Goal: Register for event/course

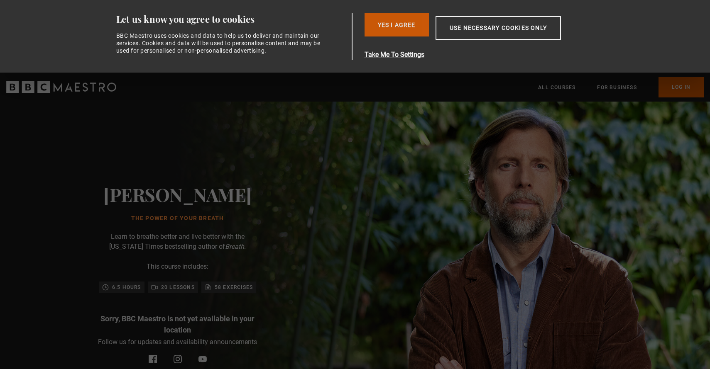
click at [401, 27] on button "Yes I Agree" at bounding box center [396, 24] width 64 height 23
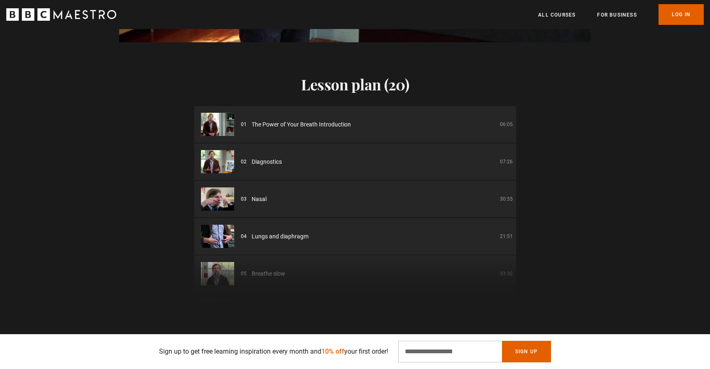
click at [269, 125] on span "The Power of Your Breath Introduction" at bounding box center [301, 124] width 99 height 9
click at [263, 125] on span "The Power of Your Breath Introduction" at bounding box center [301, 124] width 99 height 9
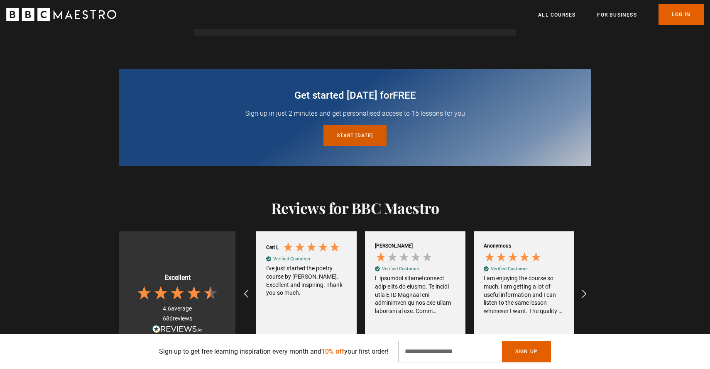
click at [343, 135] on link "Start today for free" at bounding box center [354, 135] width 63 height 21
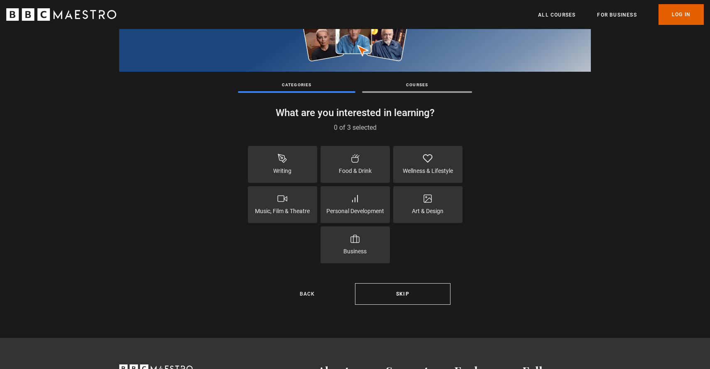
scroll to position [87, 0]
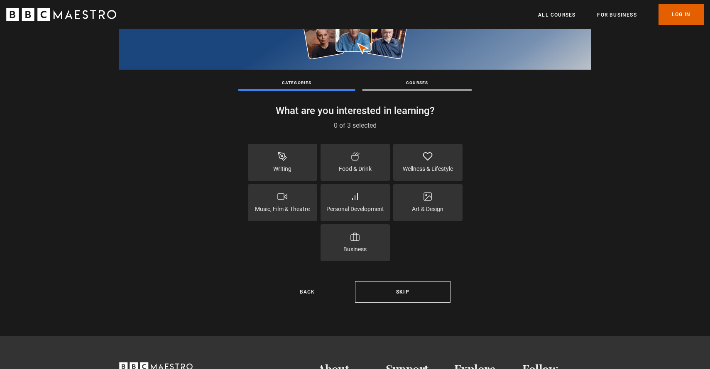
click at [428, 156] on icon at bounding box center [428, 157] width 10 height 10
click at [349, 203] on div "Personal Development" at bounding box center [354, 202] width 69 height 37
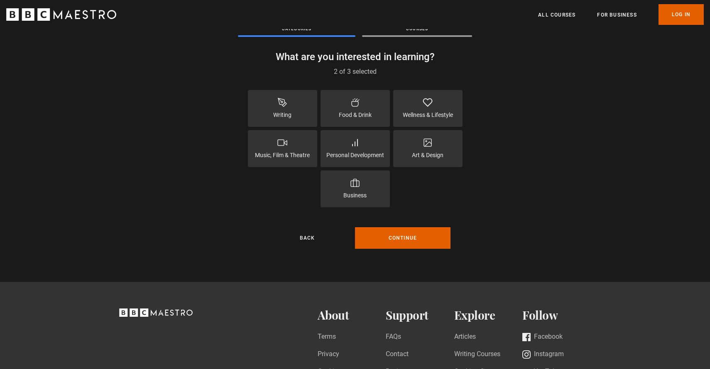
scroll to position [159, 0]
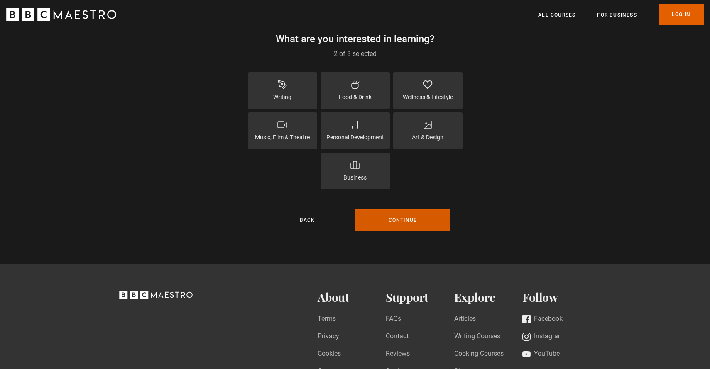
click at [384, 219] on button "Continue" at bounding box center [402, 221] width 95 height 22
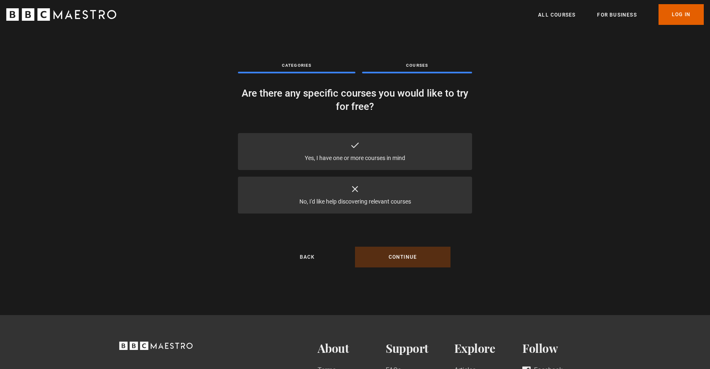
click at [377, 148] on div "Yes, I have one or more courses in mind" at bounding box center [355, 151] width 234 height 37
click at [387, 257] on button "Continue" at bounding box center [402, 257] width 95 height 21
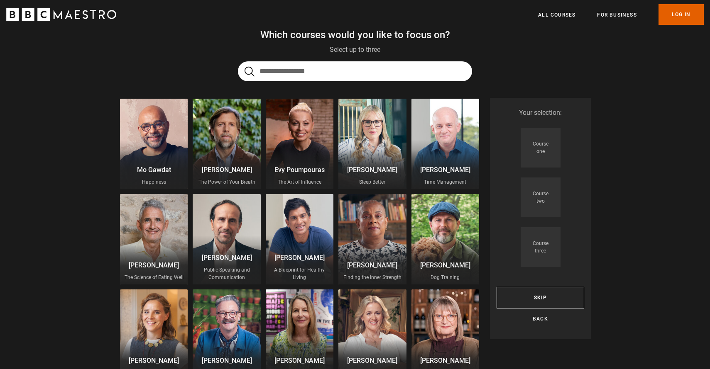
scroll to position [46, 0]
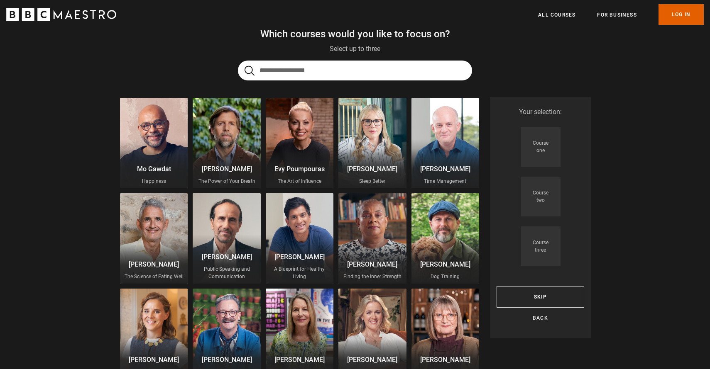
click at [237, 144] on div at bounding box center [227, 143] width 68 height 90
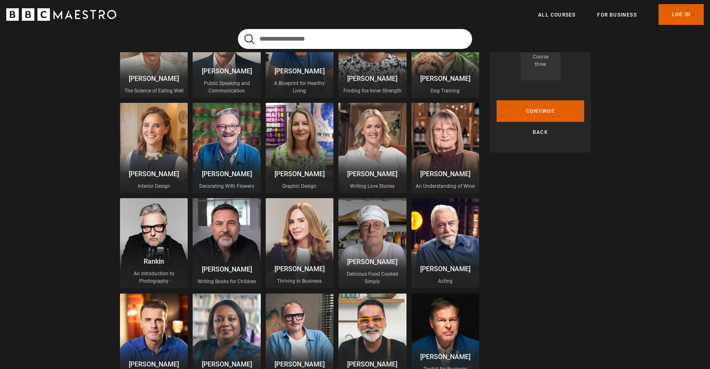
scroll to position [239, 0]
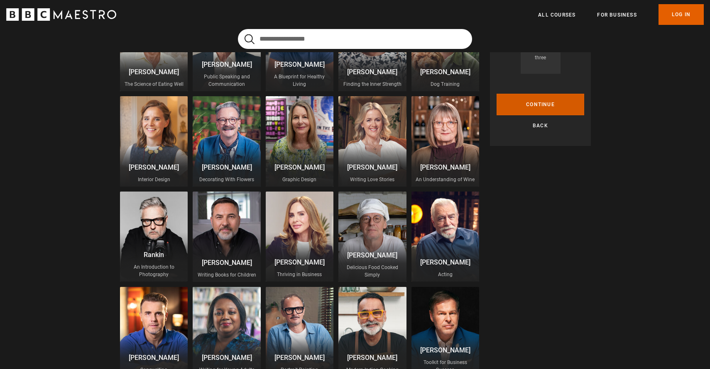
click at [534, 101] on button "Continue" at bounding box center [540, 105] width 88 height 22
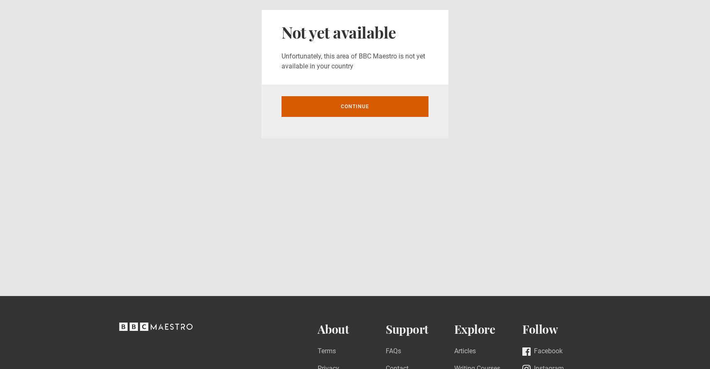
click at [390, 110] on link "Continue" at bounding box center [354, 106] width 147 height 21
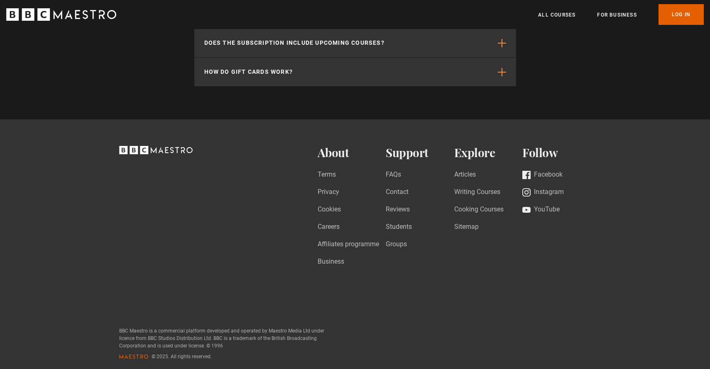
scroll to position [2046, 0]
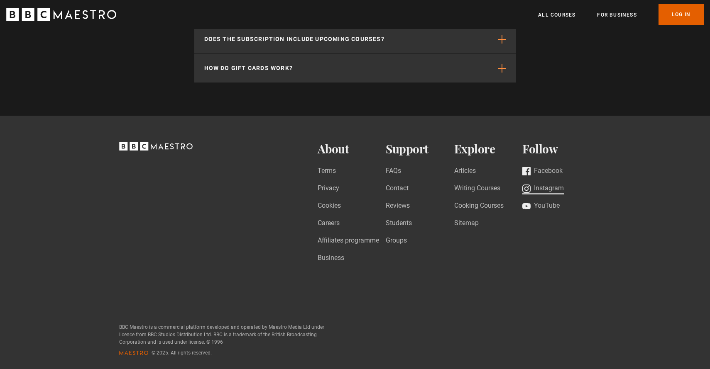
click at [556, 187] on link "Instagram" at bounding box center [543, 188] width 42 height 11
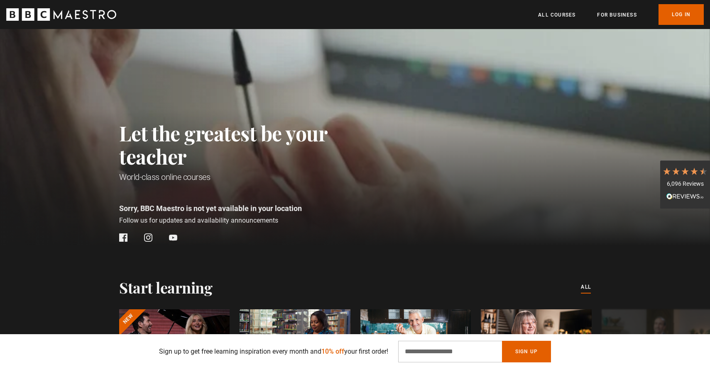
scroll to position [0, 870]
